Goal: Task Accomplishment & Management: Use online tool/utility

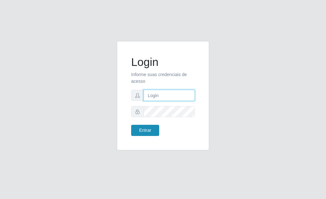
type input "[PERSON_NAME]"
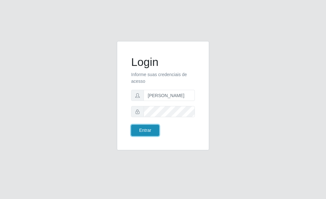
click at [143, 128] on button "Entrar" at bounding box center [145, 130] width 28 height 11
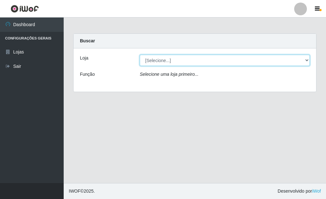
click at [307, 60] on select "[Selecione...] Bemais Supermercados - [GEOGRAPHIC_DATA]" at bounding box center [225, 60] width 170 height 11
select select "249"
click at [140, 55] on select "[Selecione...] Bemais Supermercados - [GEOGRAPHIC_DATA]" at bounding box center [225, 60] width 170 height 11
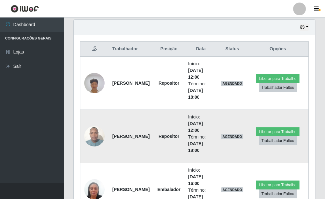
scroll to position [223, 0]
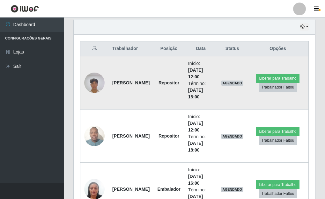
click at [99, 76] on img at bounding box center [94, 82] width 20 height 27
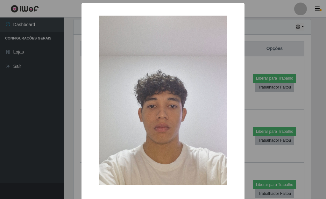
drag, startPoint x: 252, startPoint y: 97, endPoint x: 246, endPoint y: 97, distance: 6.4
click at [252, 96] on div "× OK Cancel" at bounding box center [163, 99] width 326 height 199
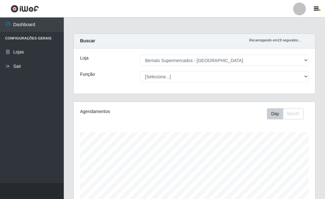
scroll to position [64, 0]
